Goal: Navigation & Orientation: Find specific page/section

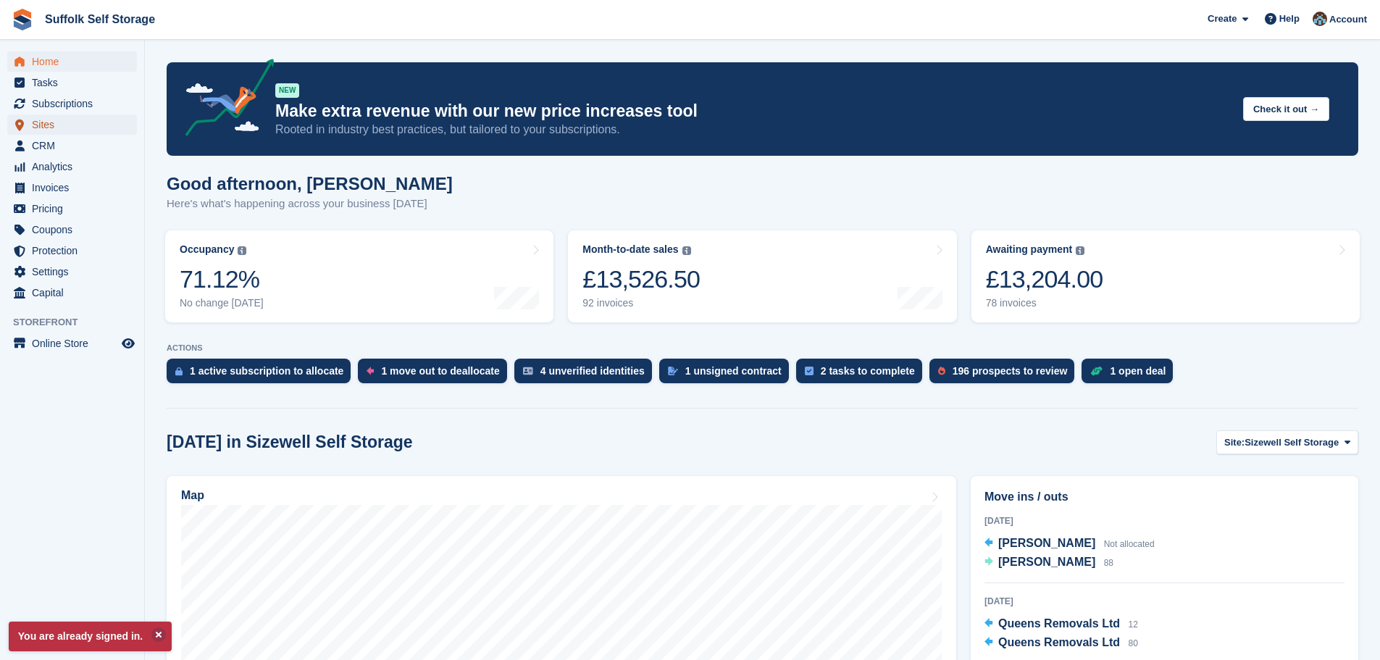
click at [46, 122] on span "Sites" at bounding box center [75, 124] width 87 height 20
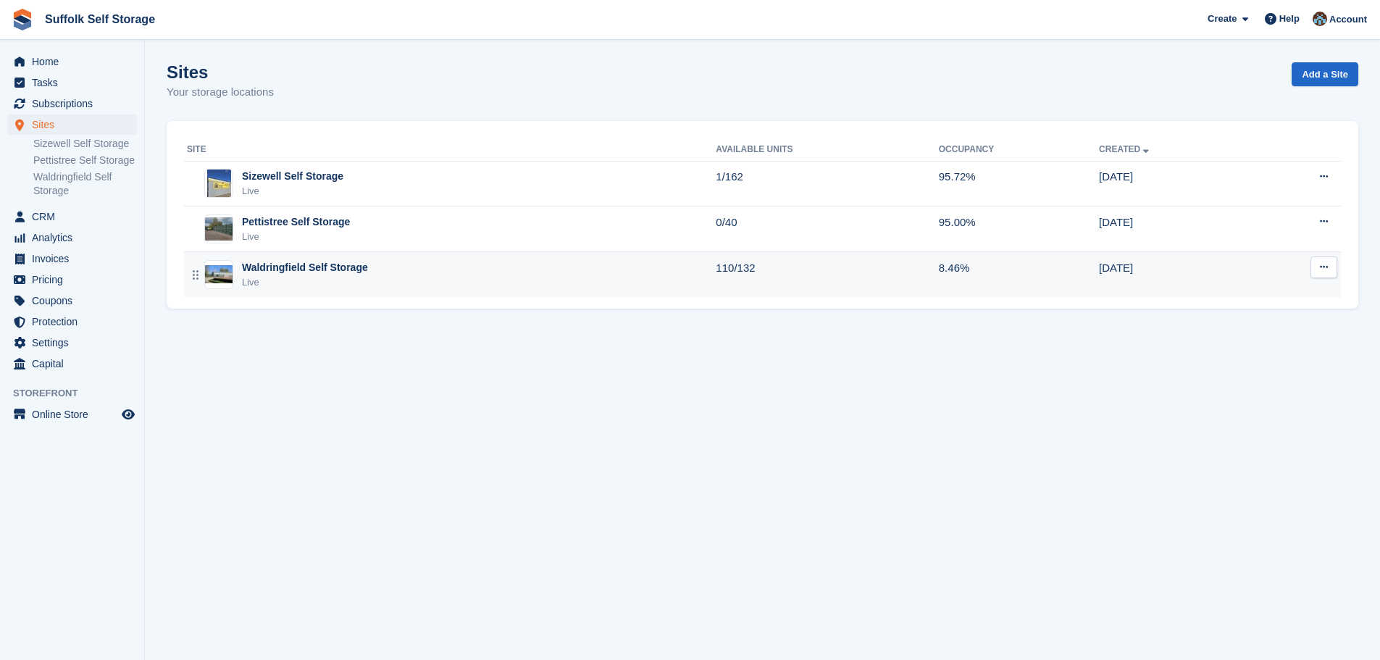
click at [317, 266] on div "Waldringfield Self Storage" at bounding box center [305, 267] width 126 height 15
